Goal: Find specific page/section: Find specific page/section

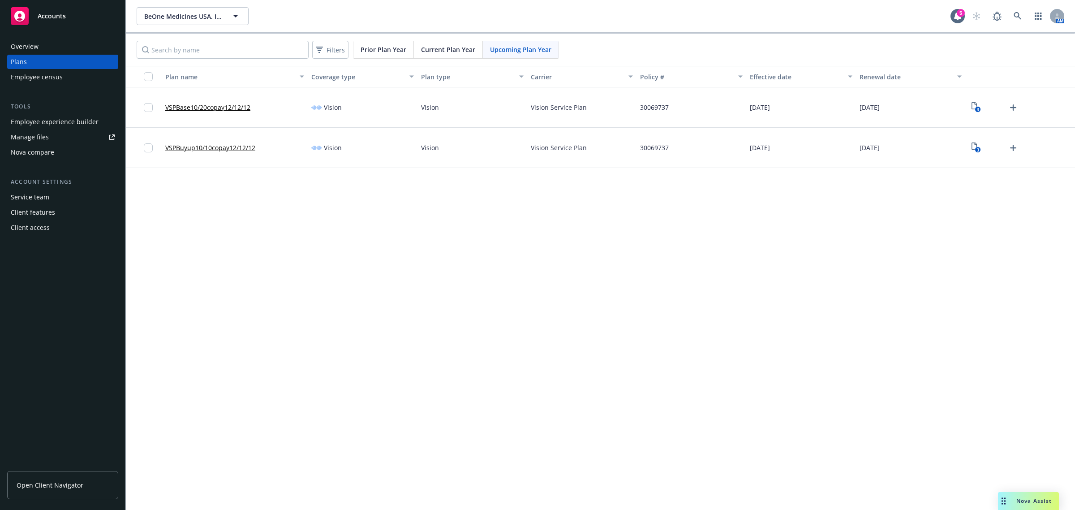
click at [478, 383] on div "BeOne Medicines USA, Inc. BeOne Medicines USA, Inc. 5 AM Filters Prior Plan Yea…" at bounding box center [600, 255] width 949 height 510
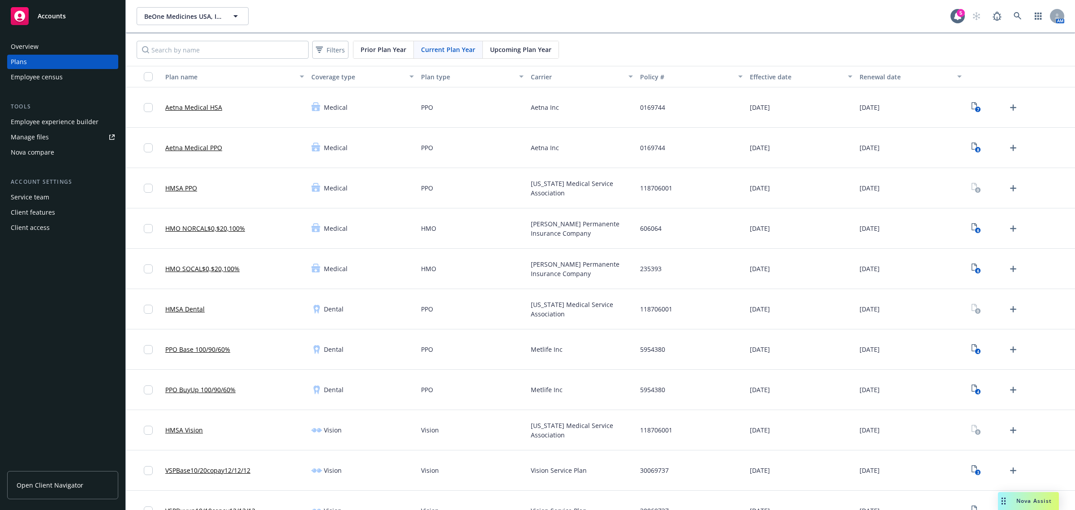
click at [500, 46] on span "Upcoming Plan Year" at bounding box center [520, 49] width 61 height 9
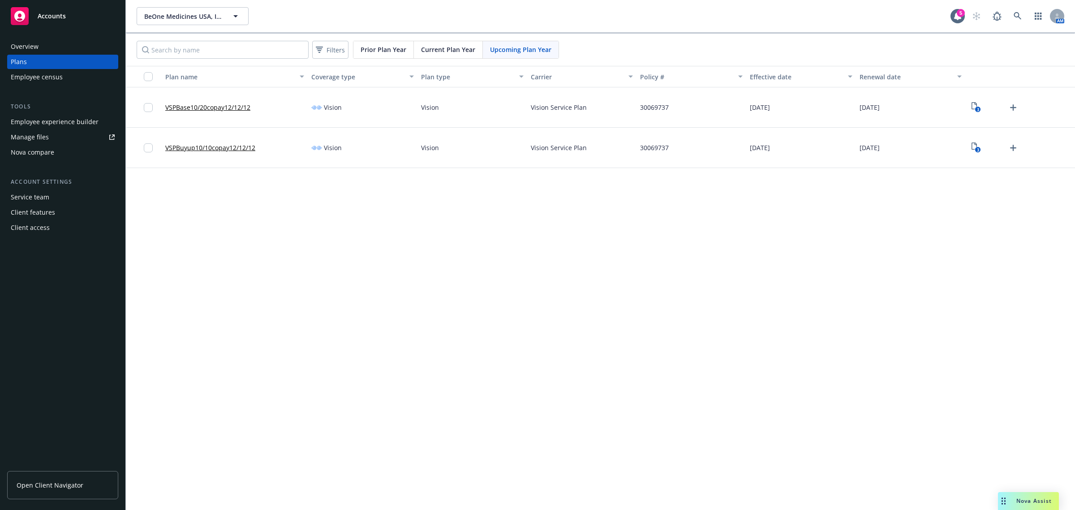
click at [505, 309] on div "BeOne Medicines USA, Inc. BeOne Medicines USA, Inc. 5 AM Filters Prior Plan Yea…" at bounding box center [600, 255] width 949 height 510
